Goal: Transaction & Acquisition: Obtain resource

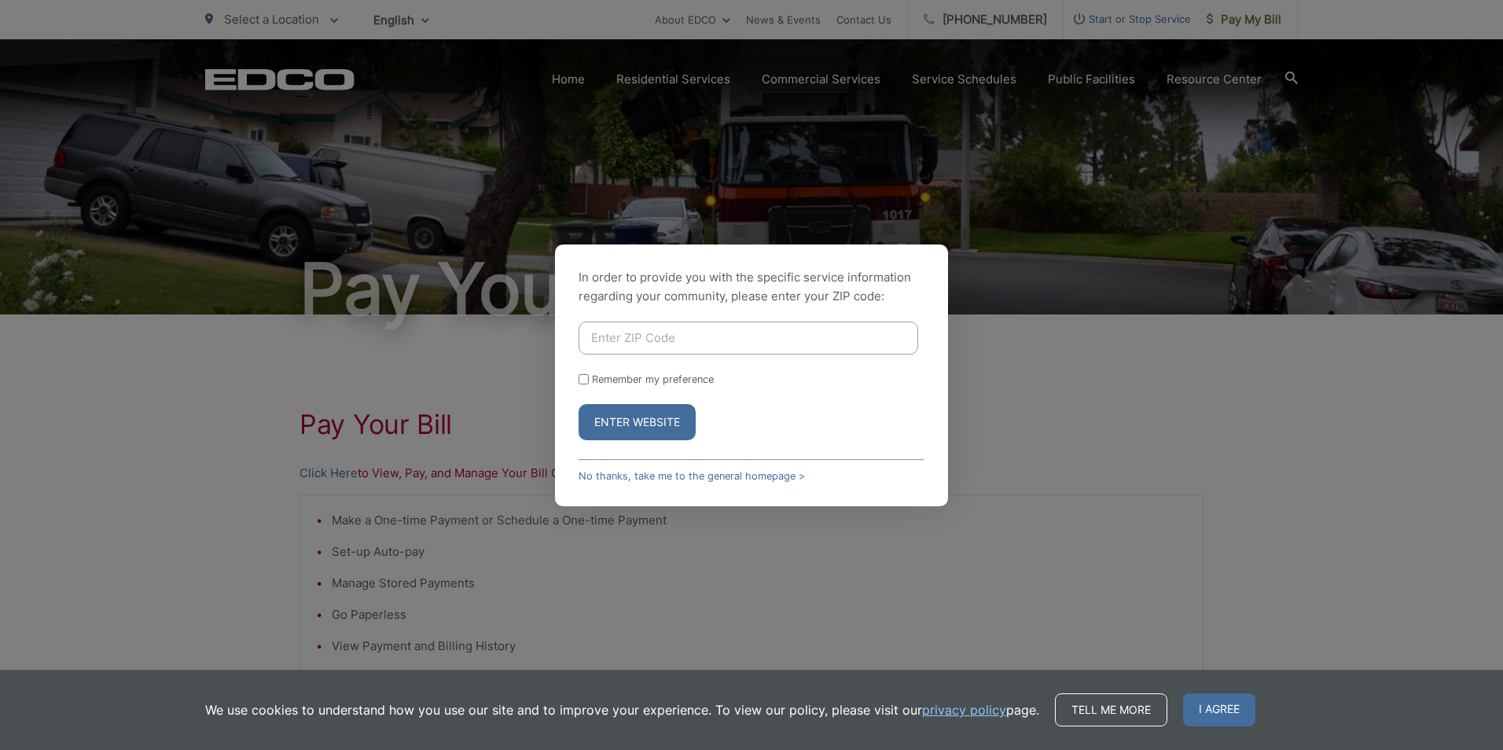
click at [679, 341] on input "Enter ZIP Code" at bounding box center [748, 337] width 340 height 33
type input "92083"
click at [643, 420] on button "Enter Website" at bounding box center [636, 422] width 117 height 36
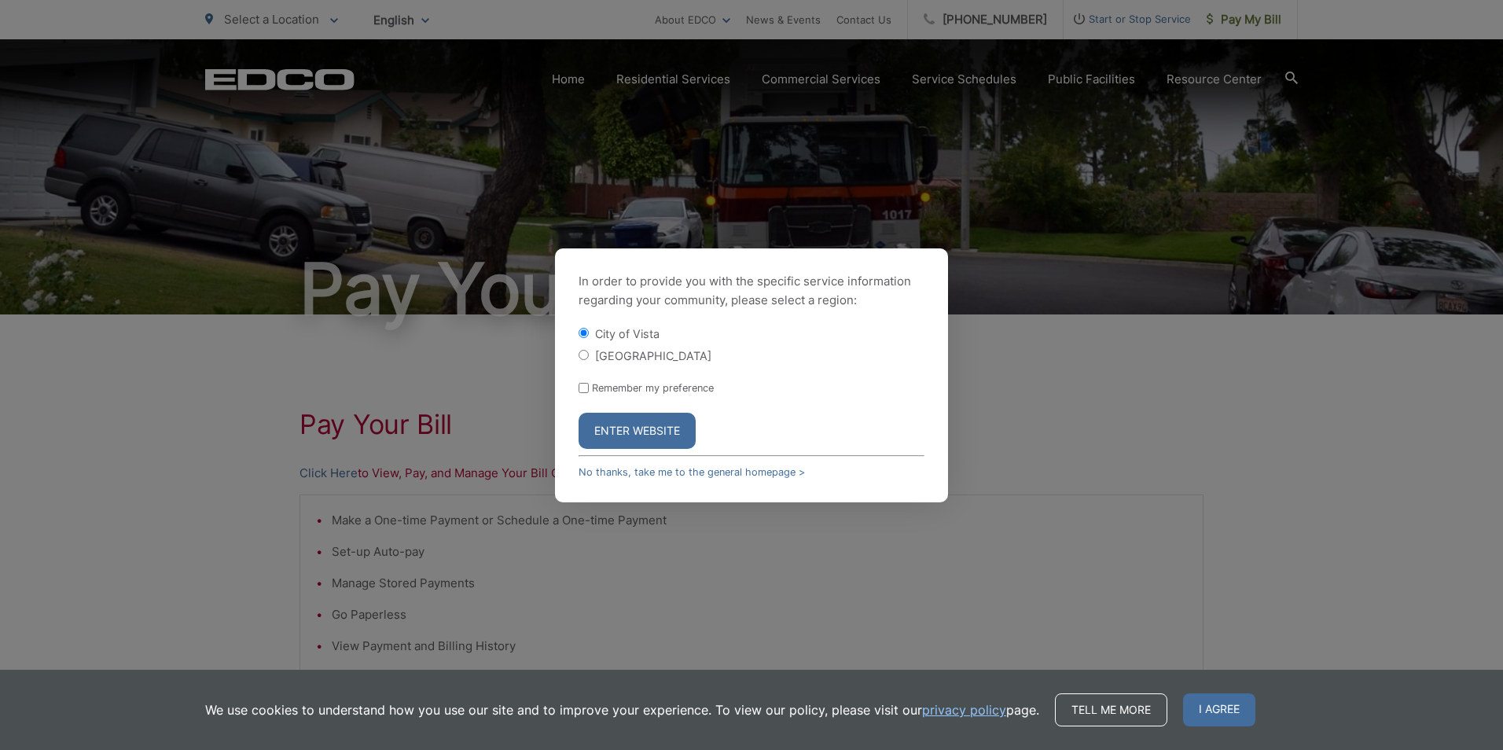
click at [671, 424] on button "Enter Website" at bounding box center [636, 431] width 117 height 36
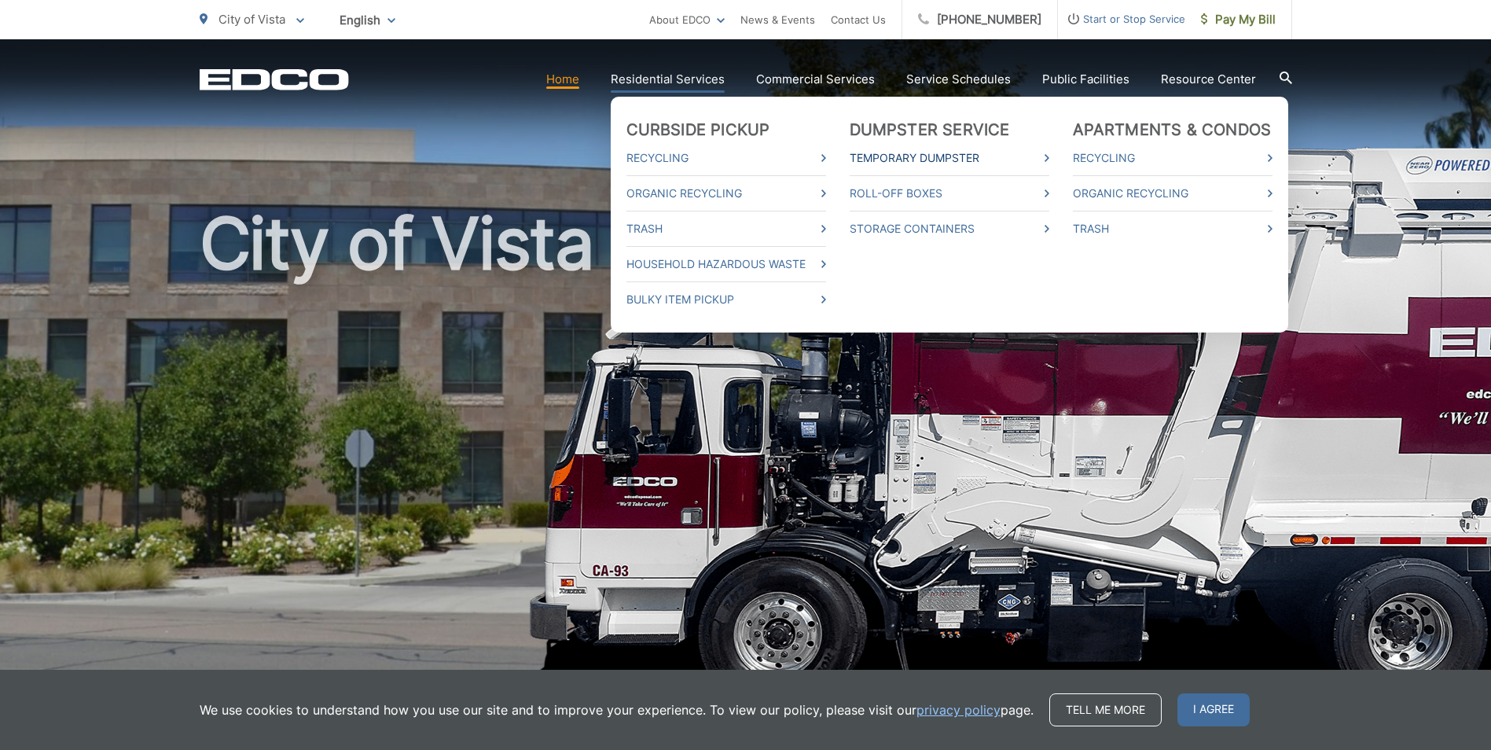
click at [934, 155] on link "Temporary Dumpster" at bounding box center [950, 158] width 200 height 19
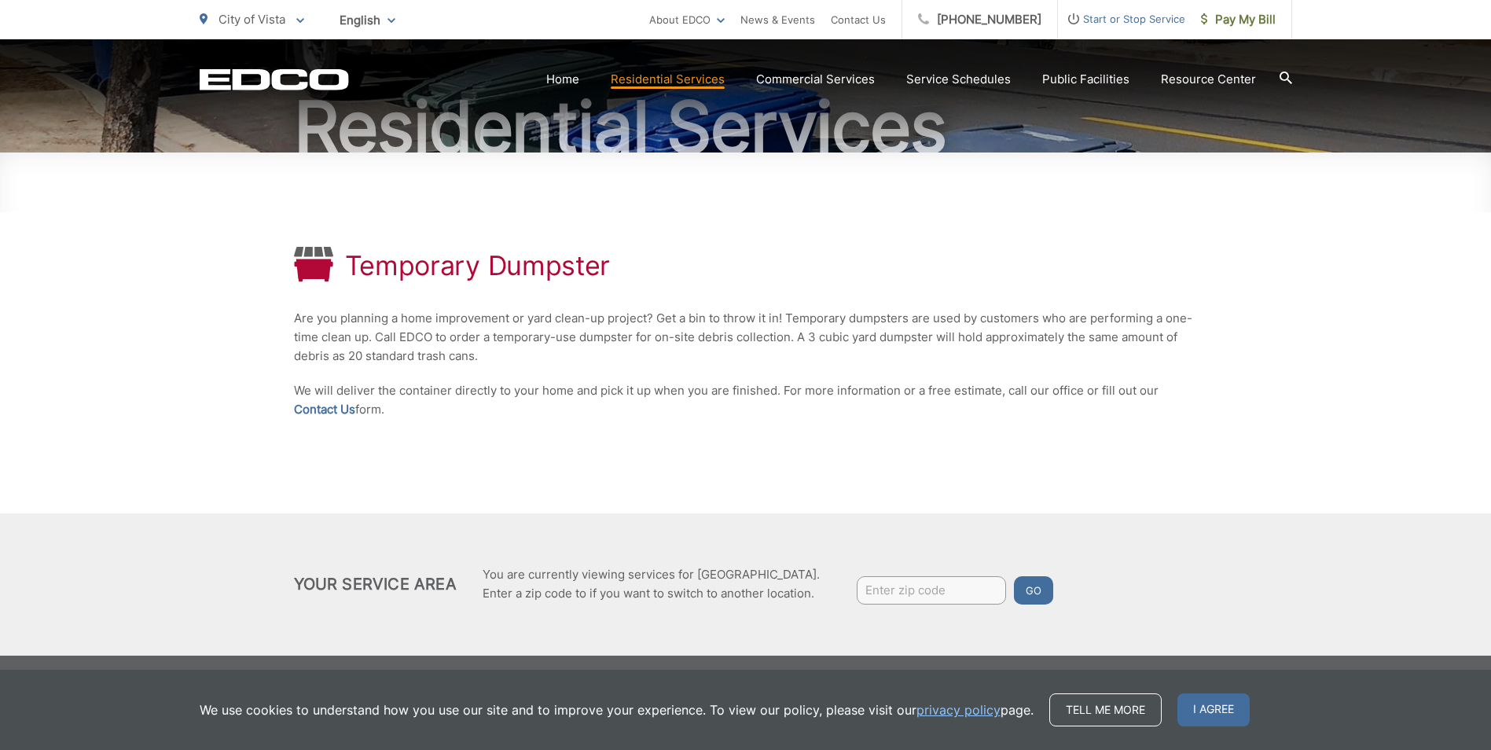
scroll to position [165, 0]
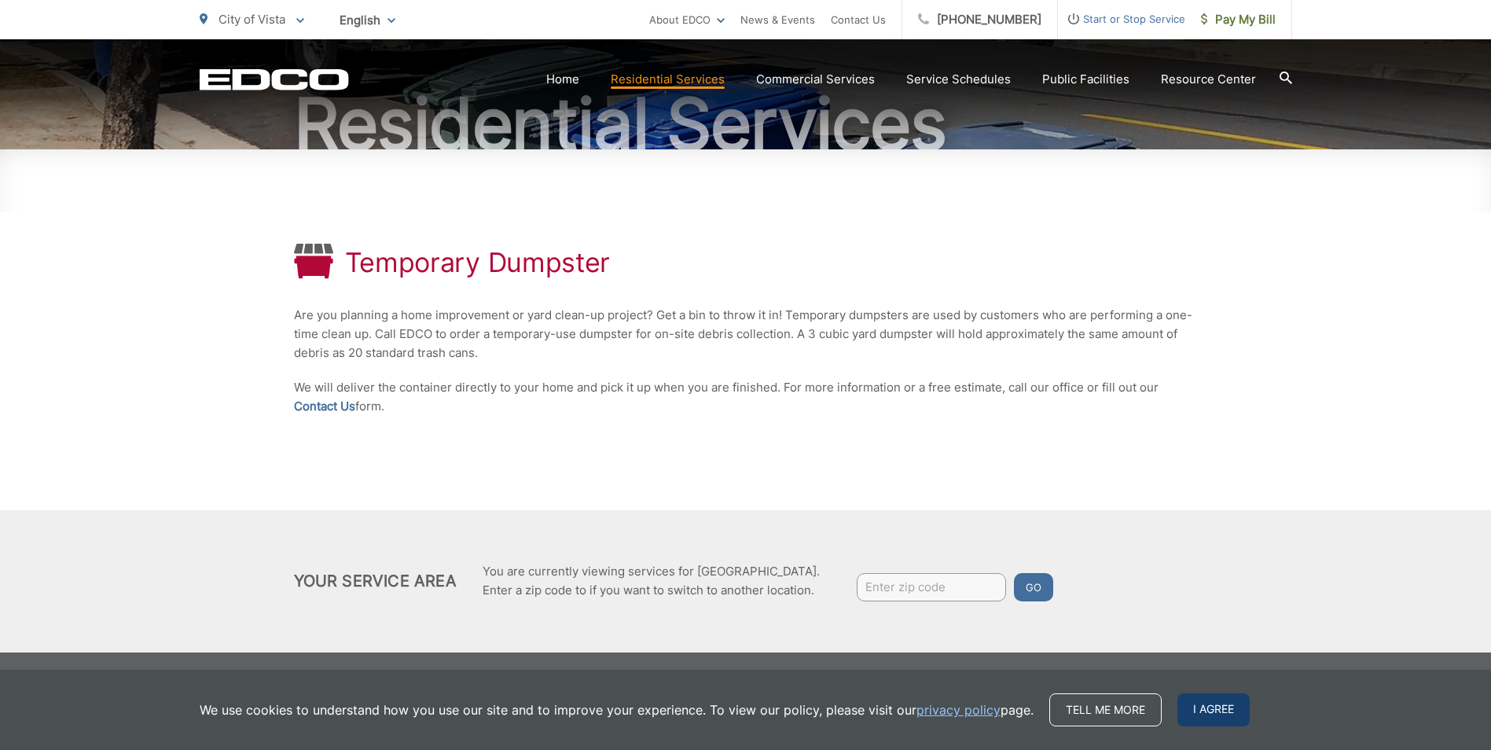
click at [1209, 709] on span "I agree" at bounding box center [1213, 709] width 72 height 33
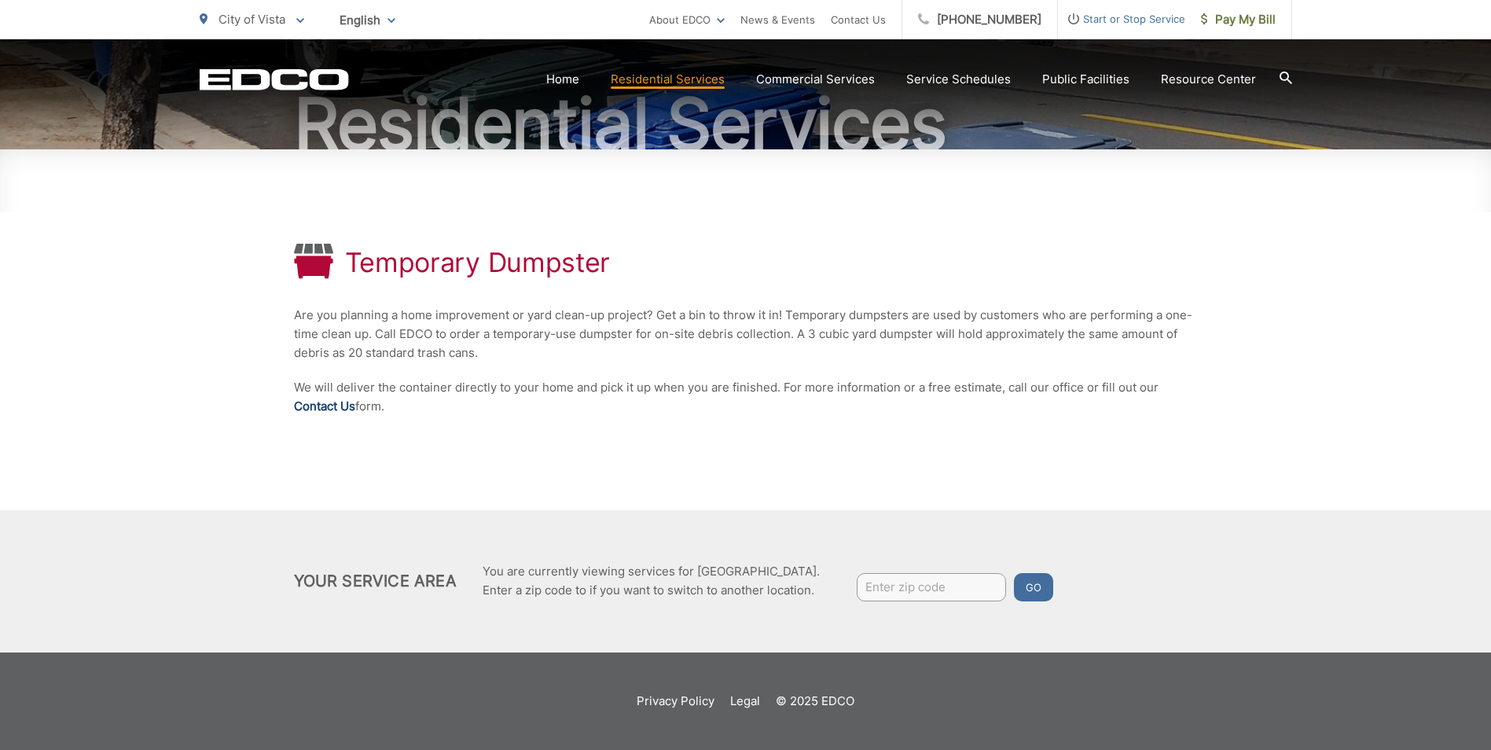
click at [312, 406] on link "Contact Us" at bounding box center [324, 406] width 61 height 19
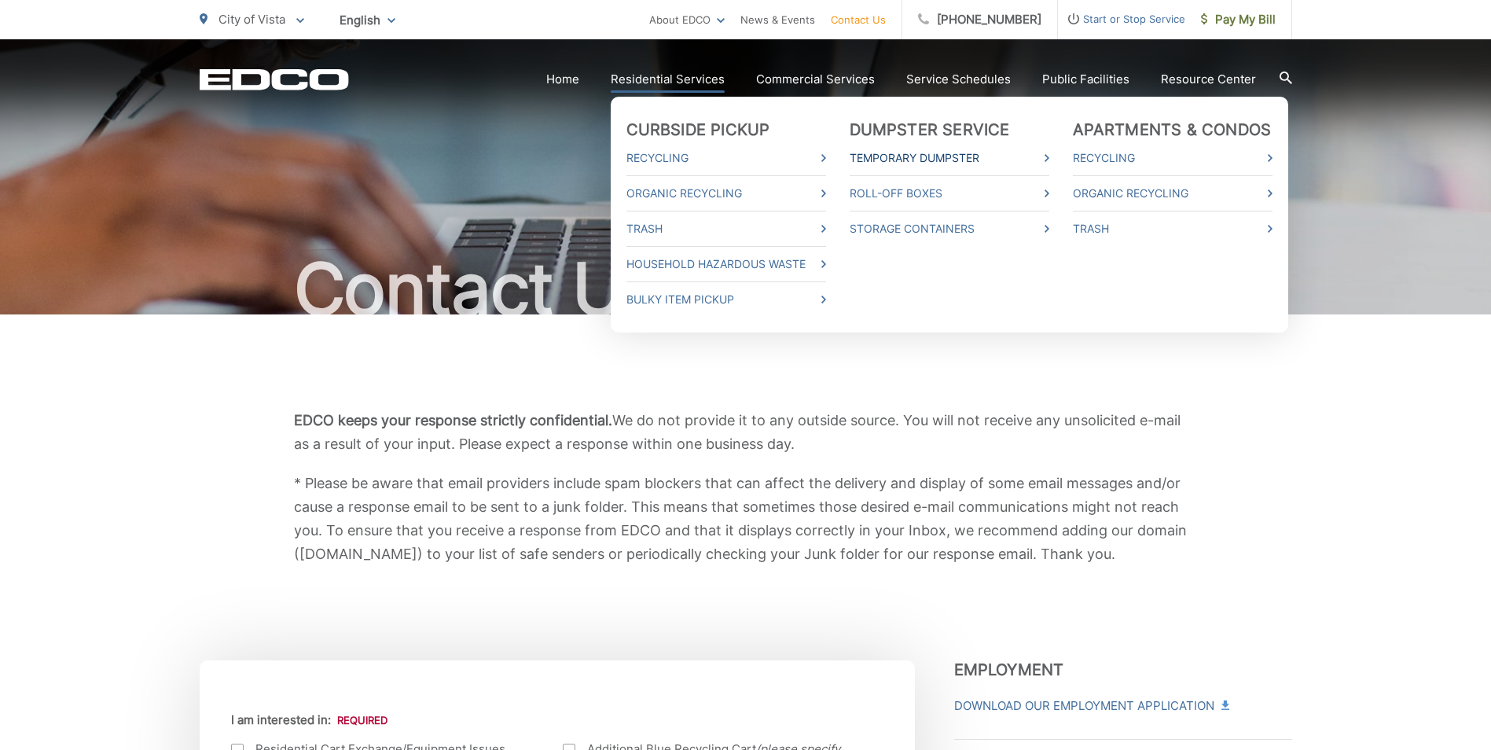
click at [919, 156] on link "Temporary Dumpster" at bounding box center [950, 158] width 200 height 19
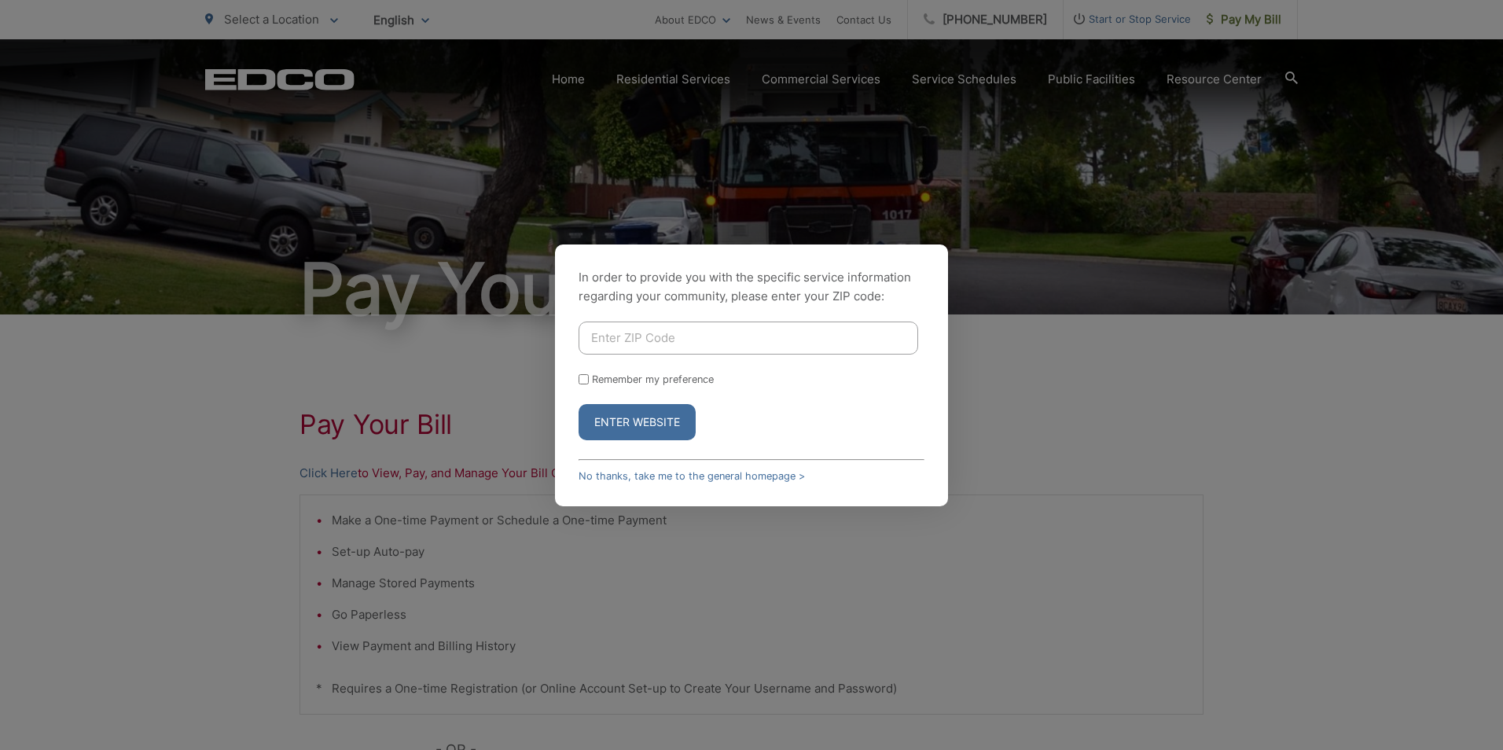
click at [619, 337] on input "Enter ZIP Code" at bounding box center [748, 337] width 340 height 33
type input "92083"
click at [584, 376] on input "Remember my preference" at bounding box center [583, 379] width 10 height 10
checkbox input "true"
click at [598, 413] on button "Enter Website" at bounding box center [636, 422] width 117 height 36
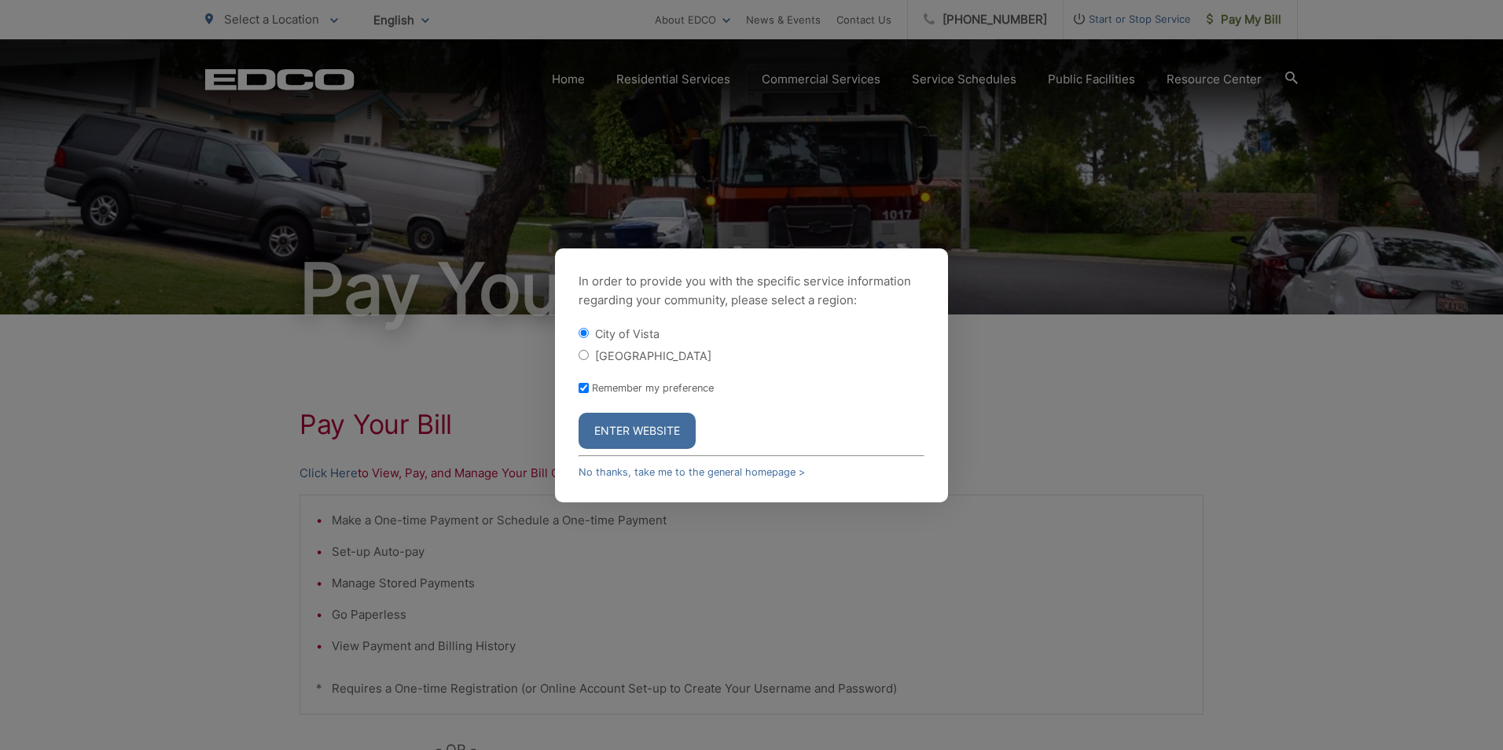
click at [639, 431] on button "Enter Website" at bounding box center [636, 431] width 117 height 36
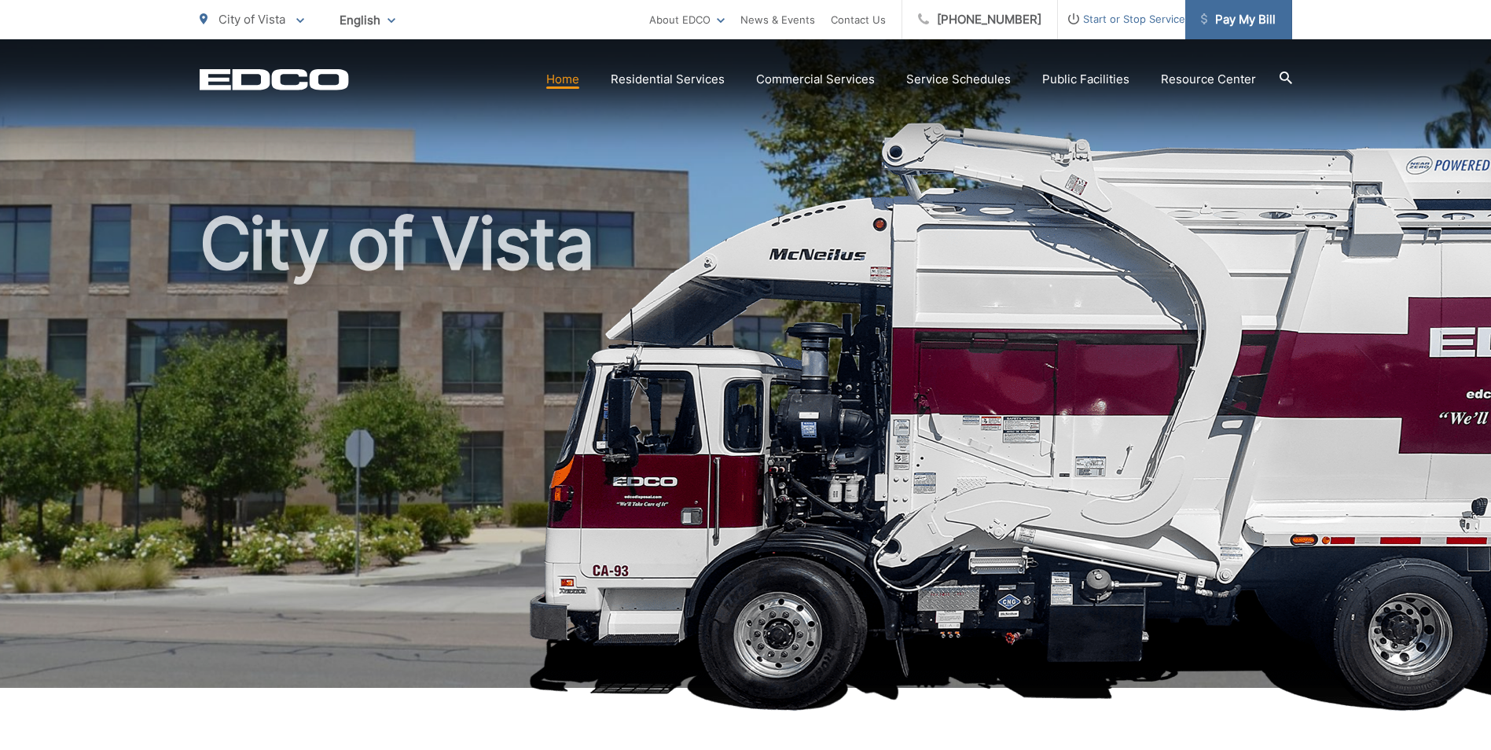
click at [1219, 13] on span "Pay My Bill" at bounding box center [1238, 19] width 75 height 19
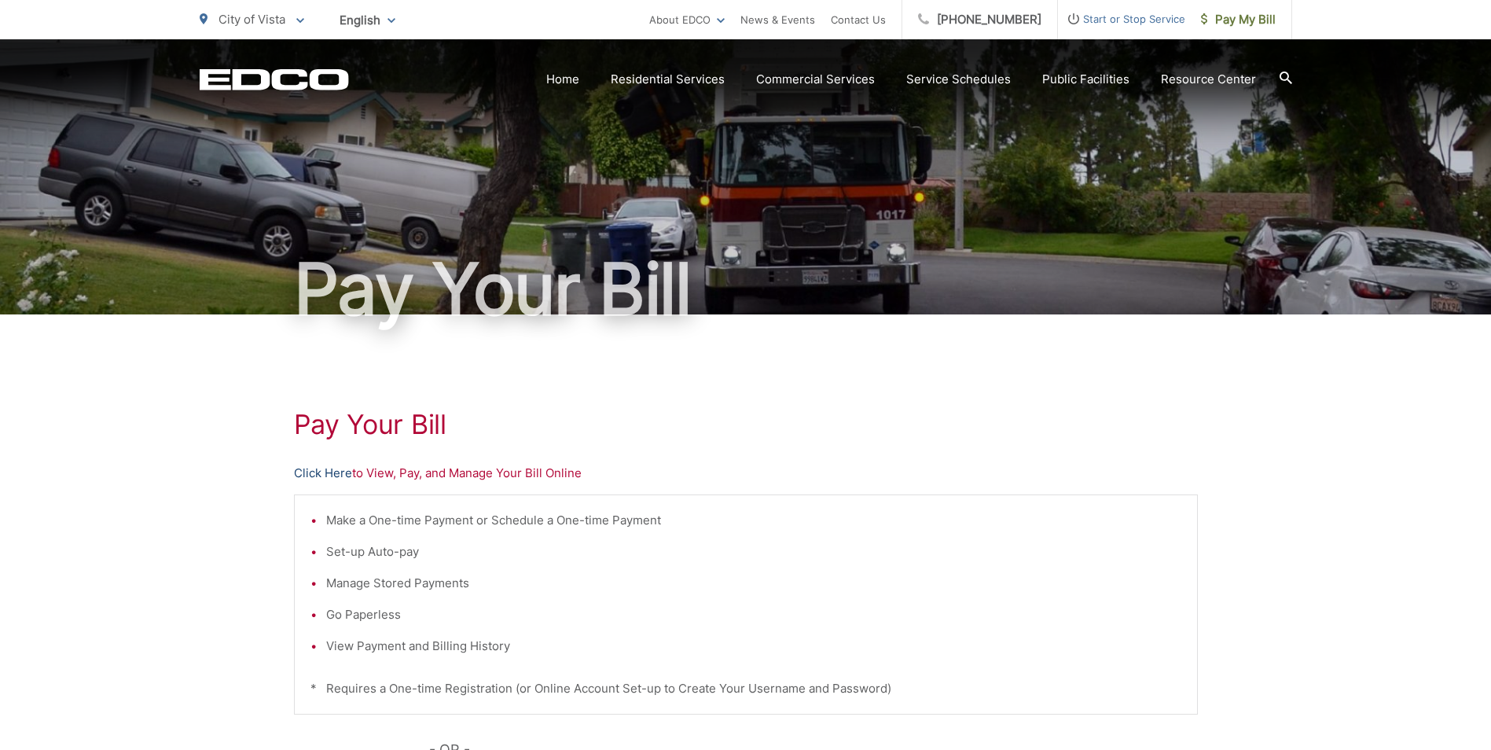
click at [331, 474] on link "Click Here" at bounding box center [323, 473] width 58 height 19
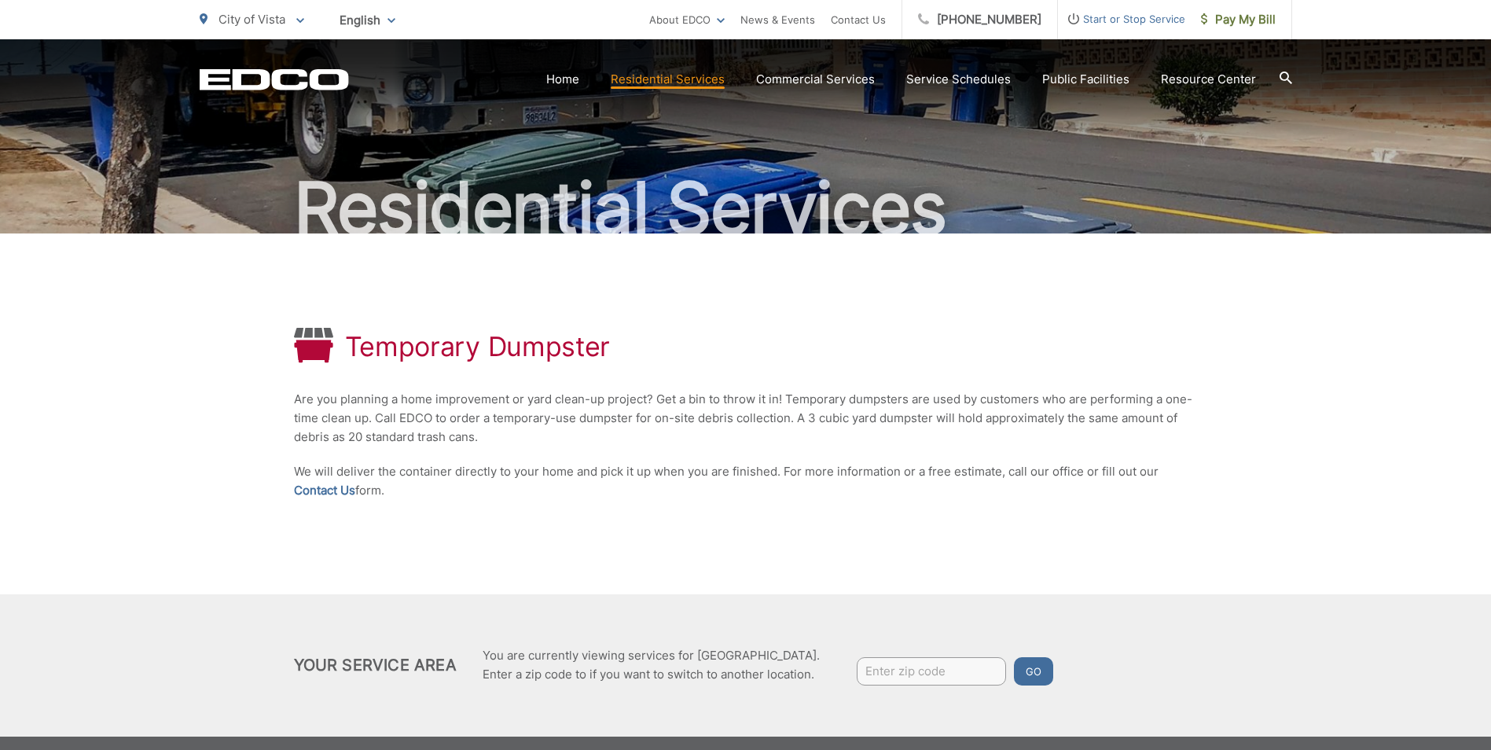
scroll to position [79, 0]
